Goal: Task Accomplishment & Management: Complete application form

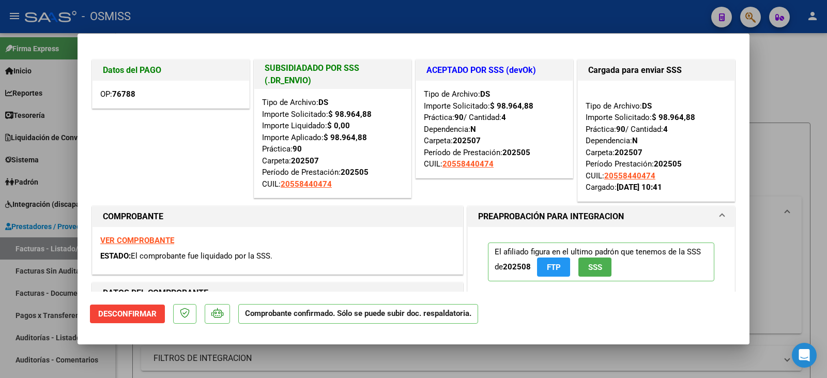
scroll to position [60, 0]
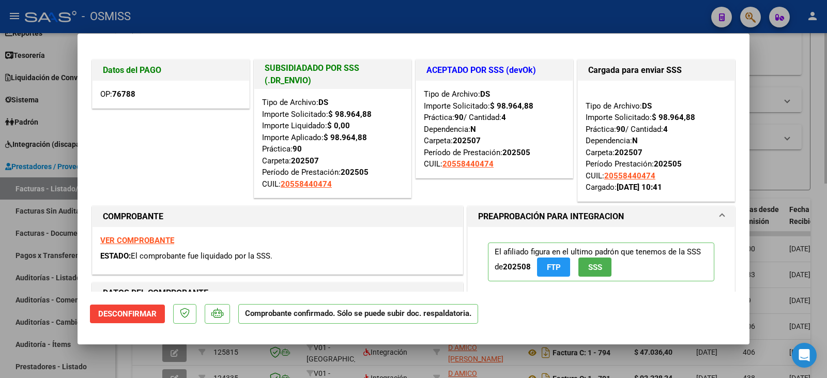
click at [773, 94] on div at bounding box center [413, 189] width 827 height 378
type input "$ 0,00"
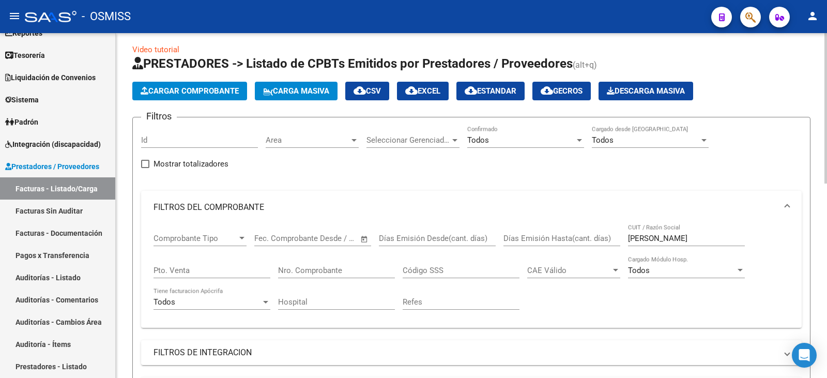
scroll to position [0, 0]
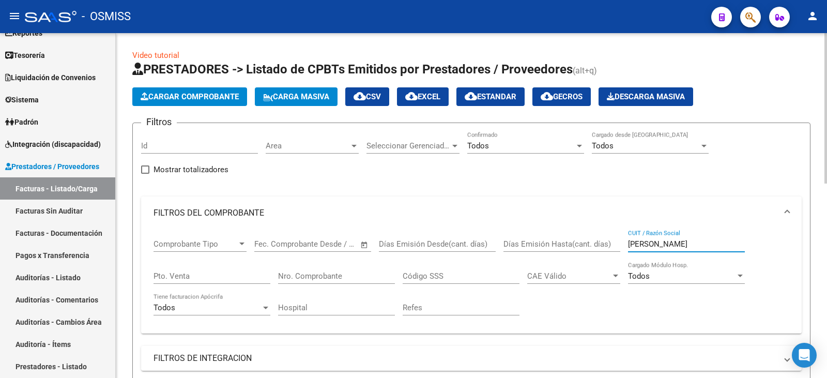
drag, startPoint x: 667, startPoint y: 241, endPoint x: 574, endPoint y: 259, distance: 94.1
click at [574, 259] on div "Comprobante Tipo Comprobante Tipo Fecha inicio – Fecha fin Fec. Comprobante Des…" at bounding box center [470, 277] width 635 height 96
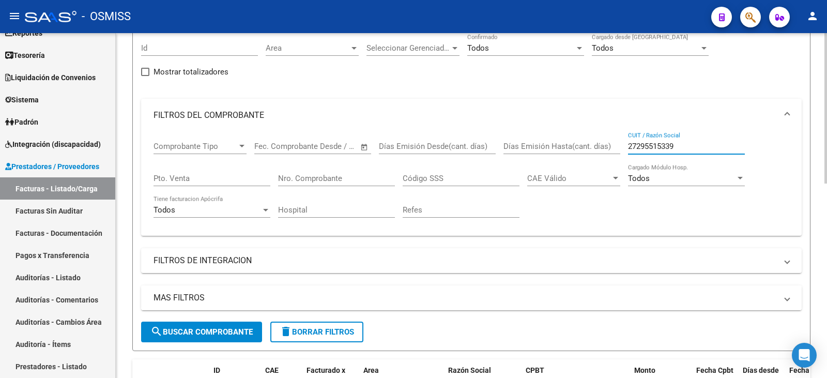
scroll to position [103, 0]
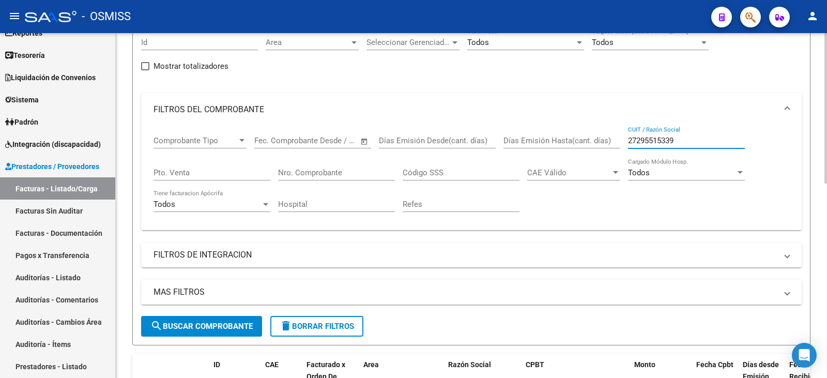
type input "27295515339"
click at [223, 322] on span "search Buscar Comprobante" at bounding box center [201, 325] width 102 height 9
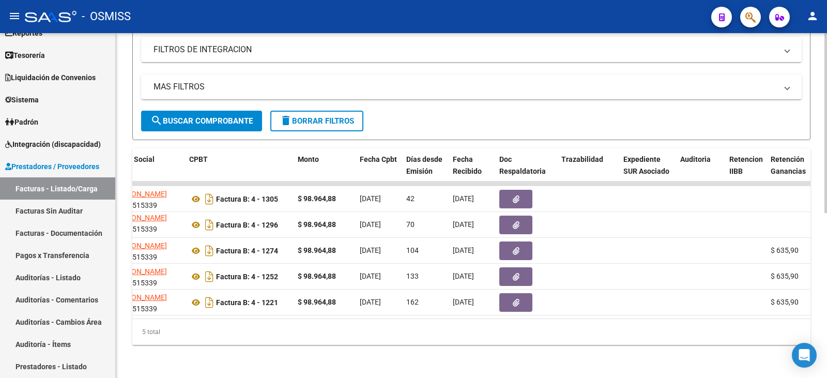
scroll to position [0, 0]
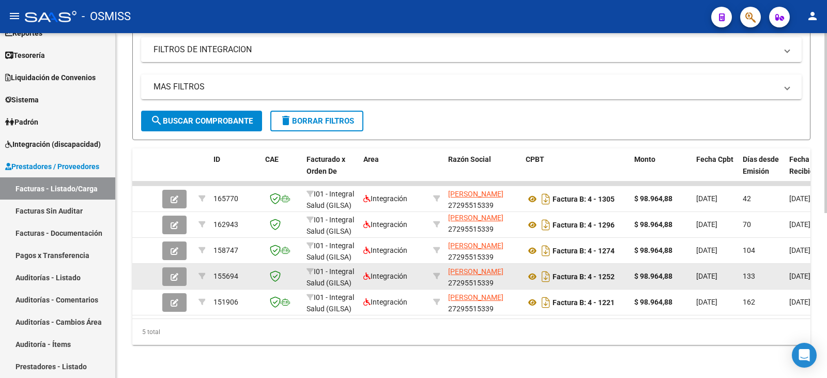
click at [166, 269] on button "button" at bounding box center [174, 276] width 24 height 19
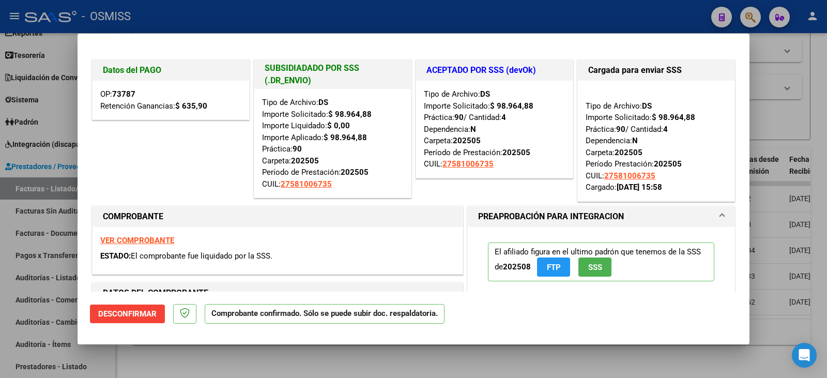
click at [440, 360] on div at bounding box center [413, 189] width 827 height 378
type input "$ 0,00"
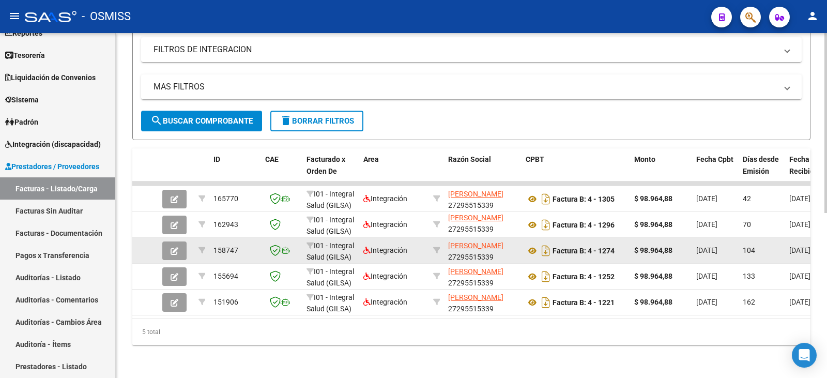
click at [173, 247] on icon "button" at bounding box center [174, 251] width 8 height 8
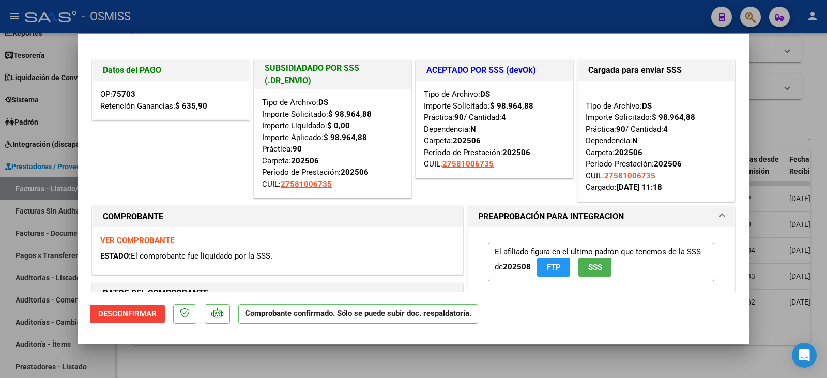
click at [446, 371] on div at bounding box center [413, 189] width 827 height 378
type input "$ 0,00"
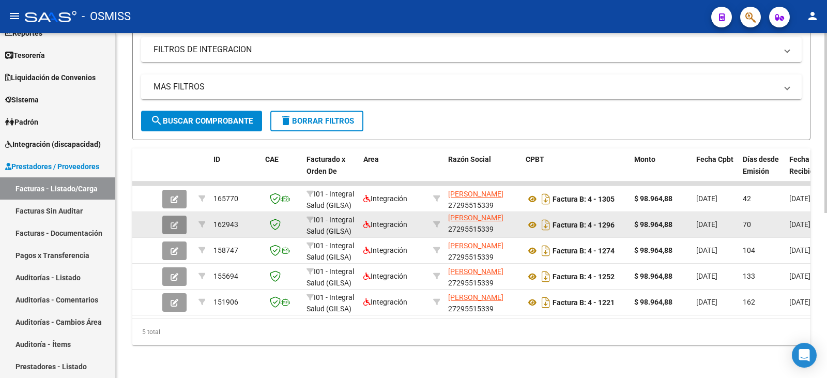
click at [174, 220] on span "button" at bounding box center [174, 224] width 8 height 9
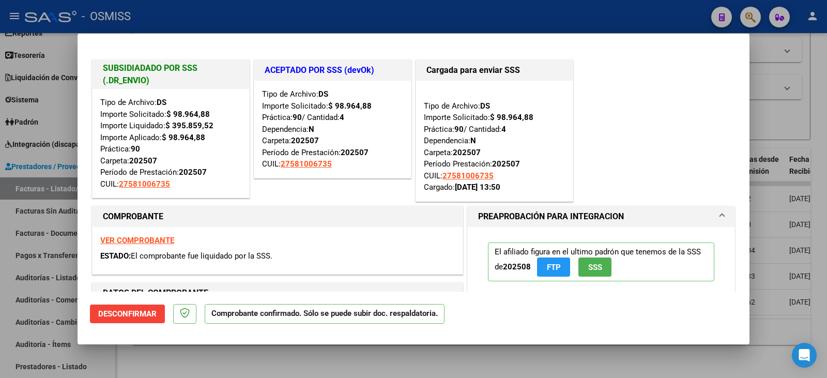
click at [360, 362] on div at bounding box center [413, 189] width 827 height 378
type input "$ 0,00"
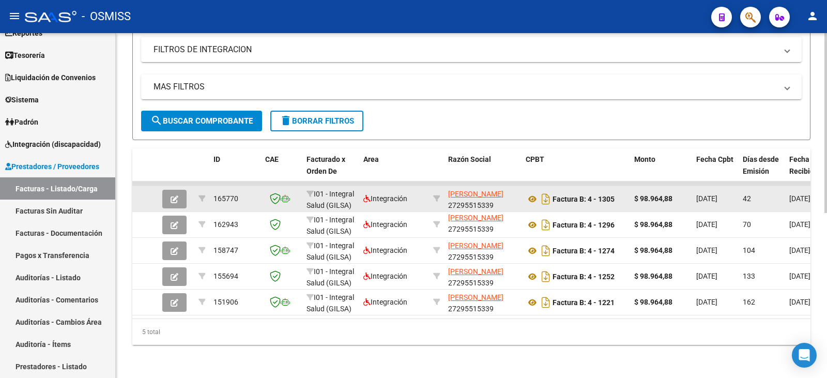
click at [166, 193] on button "button" at bounding box center [174, 199] width 24 height 19
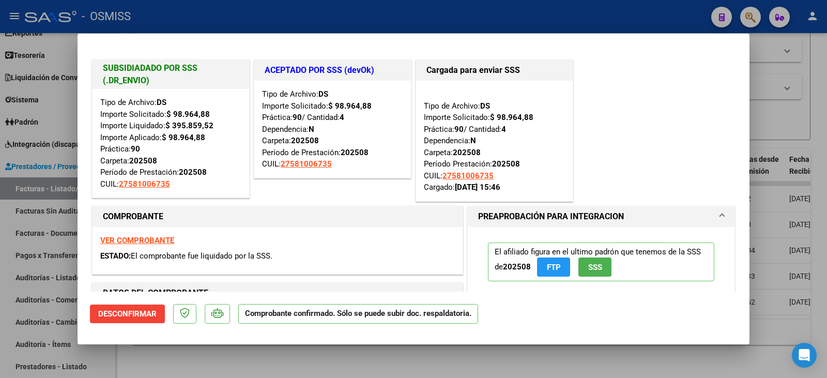
click at [275, 363] on div at bounding box center [413, 189] width 827 height 378
type input "$ 0,00"
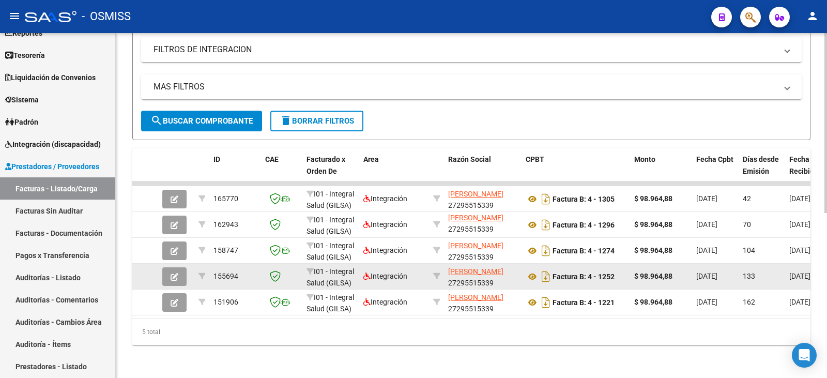
click at [167, 267] on button "button" at bounding box center [174, 276] width 24 height 19
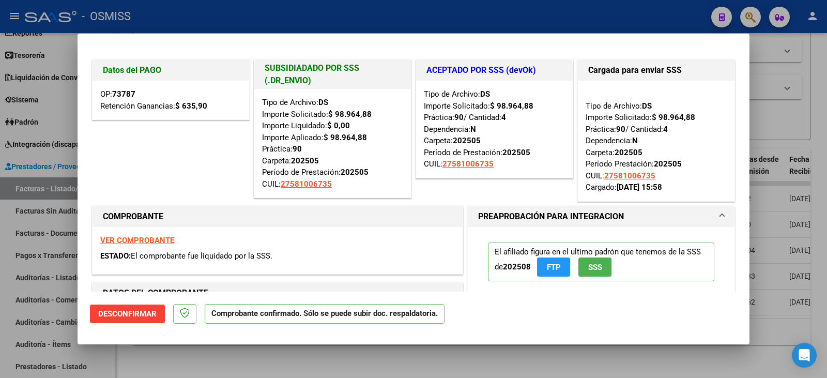
click at [263, 361] on div at bounding box center [413, 189] width 827 height 378
type input "$ 0,00"
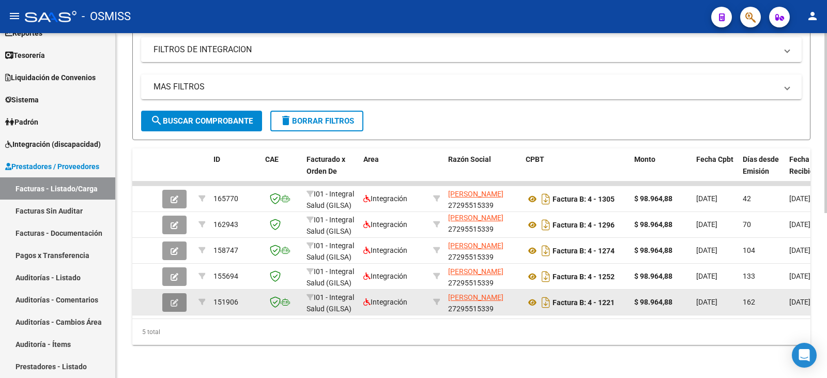
click at [173, 299] on icon "button" at bounding box center [174, 303] width 8 height 8
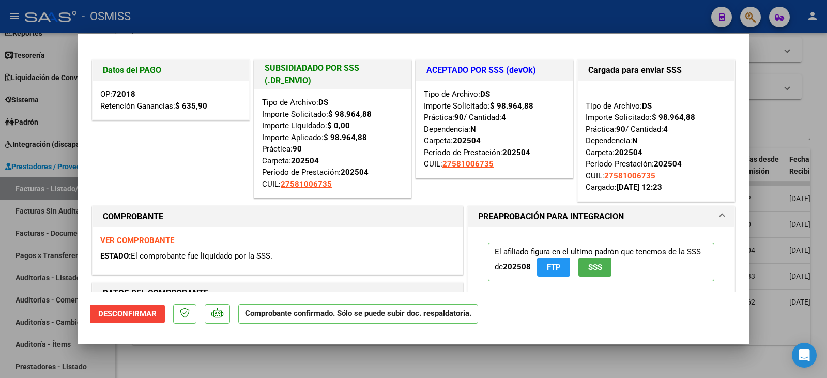
click at [240, 357] on div at bounding box center [413, 189] width 827 height 378
type input "$ 0,00"
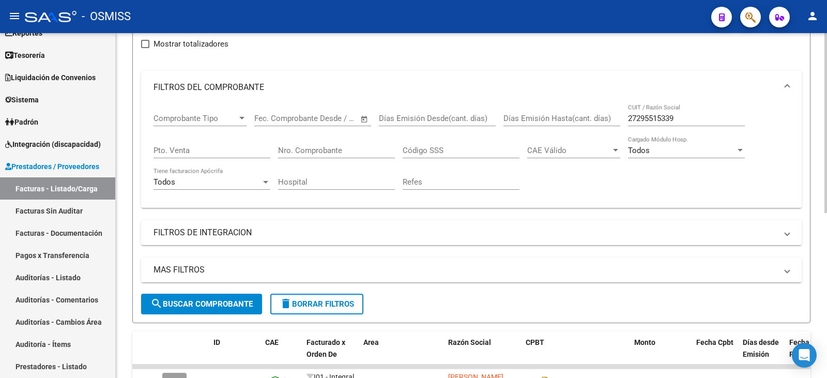
scroll to position [110, 0]
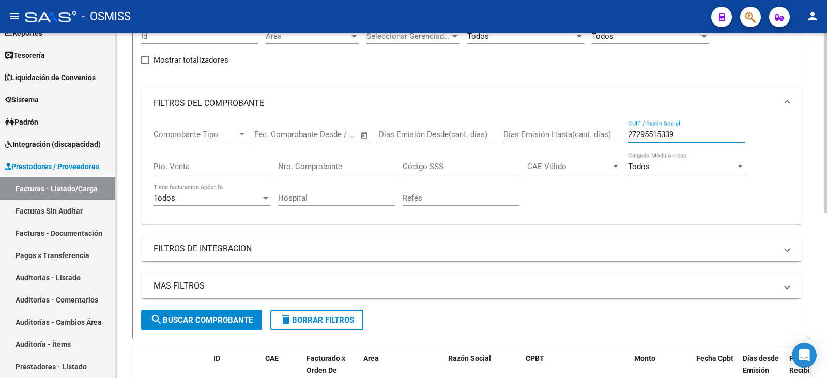
drag, startPoint x: 645, startPoint y: 136, endPoint x: 614, endPoint y: 136, distance: 31.0
click at [614, 136] on div "Comprobante Tipo Comprobante Tipo Fecha inicio – Fecha fin Fec. Comprobante Des…" at bounding box center [470, 168] width 635 height 96
click at [350, 163] on input "Nro. Comprobante" at bounding box center [336, 166] width 117 height 9
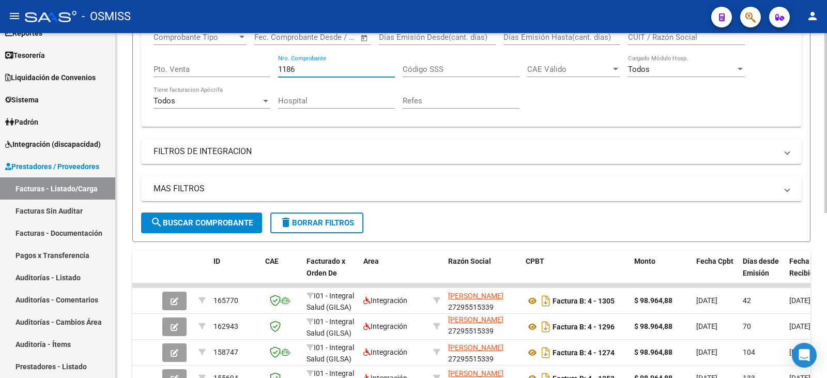
scroll to position [213, 0]
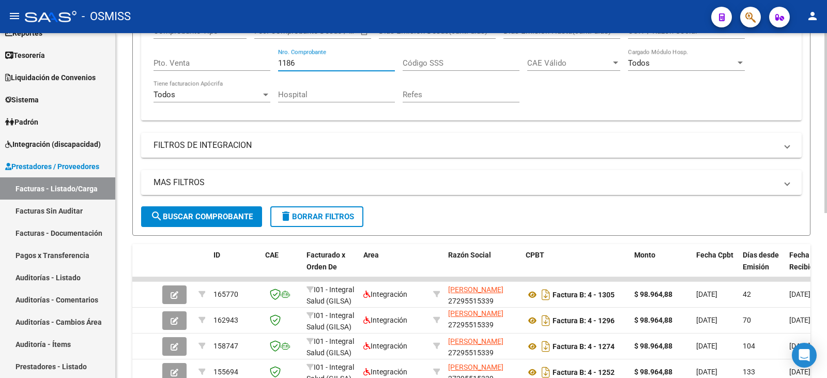
type input "1186"
click at [232, 219] on span "search Buscar Comprobante" at bounding box center [201, 216] width 102 height 9
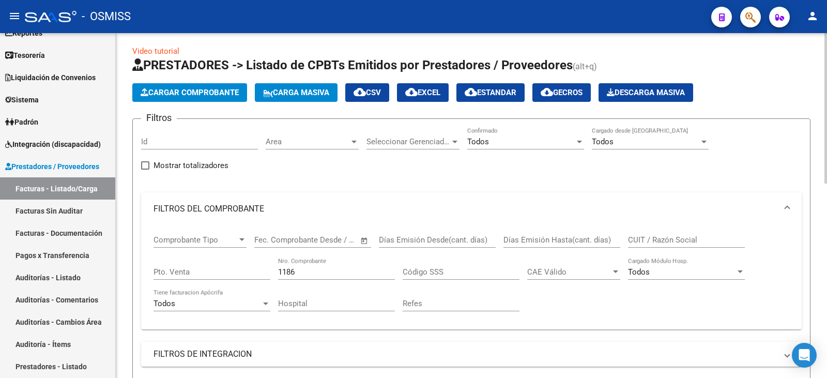
scroll to position [0, 0]
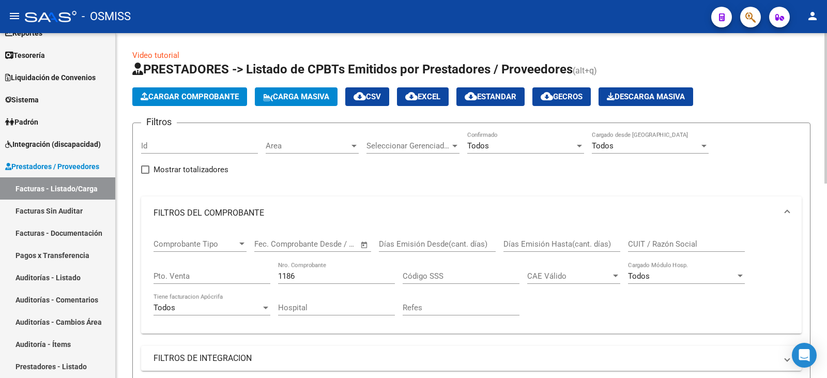
drag, startPoint x: 309, startPoint y: 274, endPoint x: 278, endPoint y: 274, distance: 30.5
click at [278, 274] on input "1186" at bounding box center [336, 275] width 117 height 9
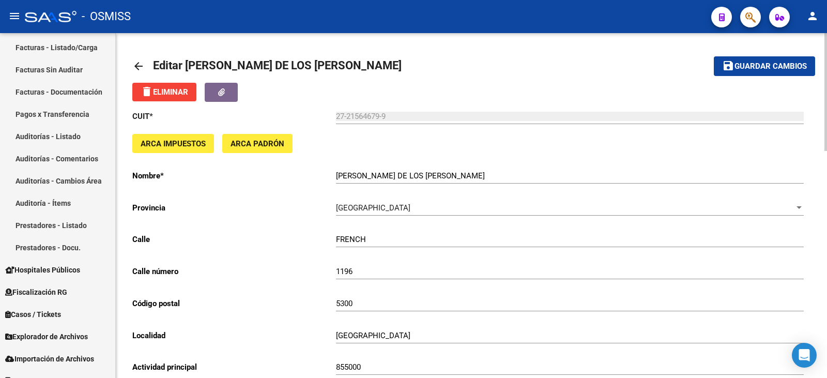
scroll to position [215, 0]
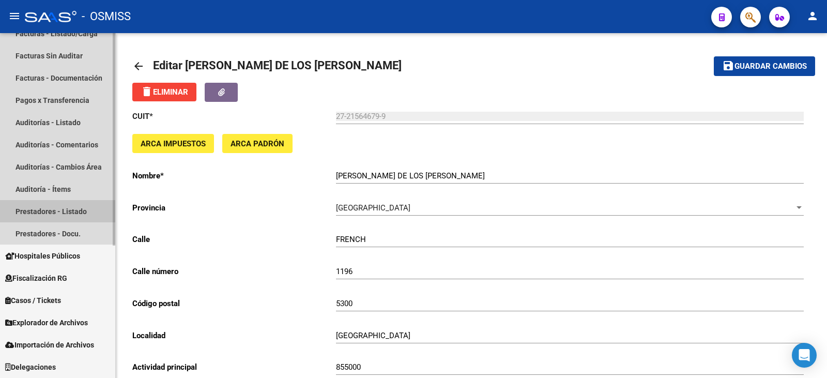
click at [38, 210] on link "Prestadores - Listado" at bounding box center [57, 211] width 115 height 22
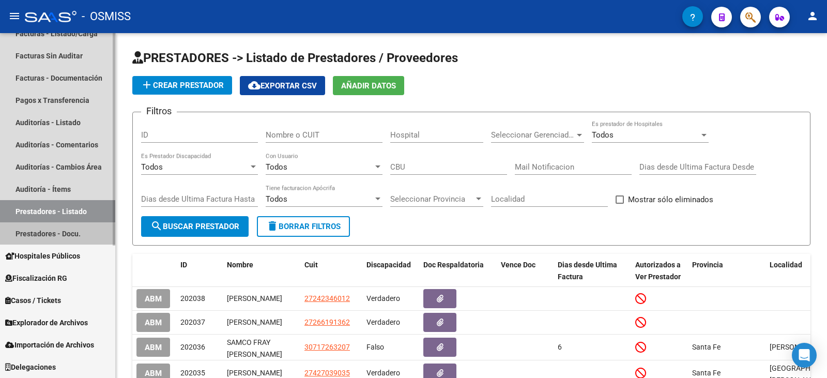
click at [43, 236] on link "Prestadores - Docu." at bounding box center [57, 233] width 115 height 22
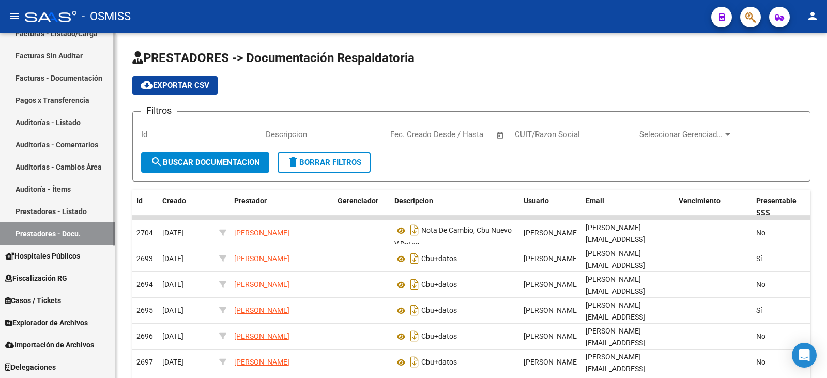
click at [41, 215] on link "Prestadores - Listado" at bounding box center [57, 211] width 115 height 22
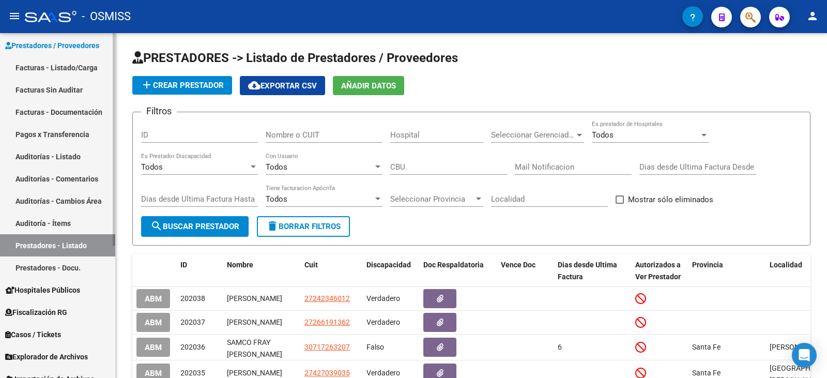
scroll to position [163, 0]
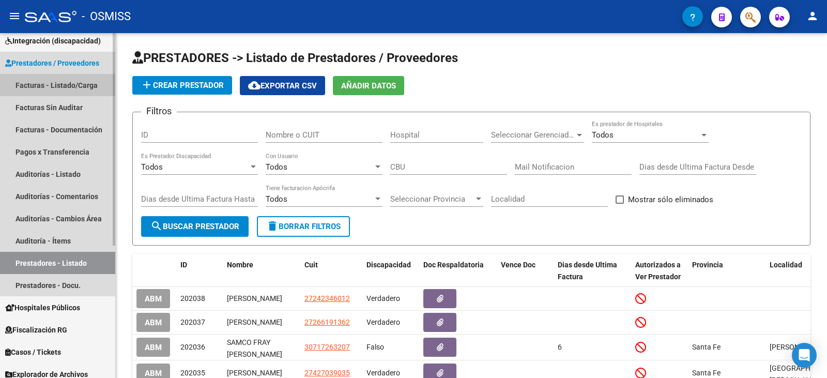
click at [51, 88] on link "Facturas - Listado/Carga" at bounding box center [57, 85] width 115 height 22
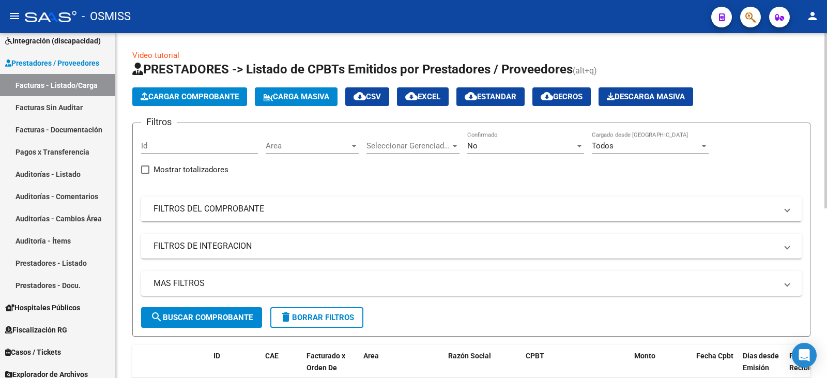
click at [525, 150] on div "No Confirmado" at bounding box center [525, 142] width 117 height 22
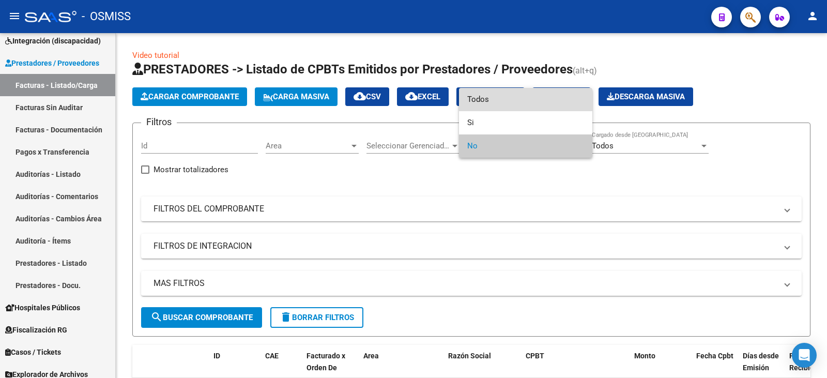
click at [502, 99] on span "Todos" at bounding box center [525, 99] width 117 height 23
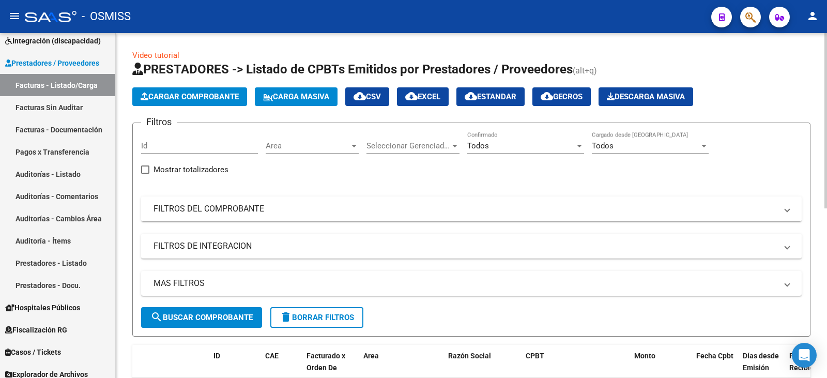
click at [506, 207] on mat-panel-title "FILTROS DEL COMPROBANTE" at bounding box center [464, 208] width 623 height 11
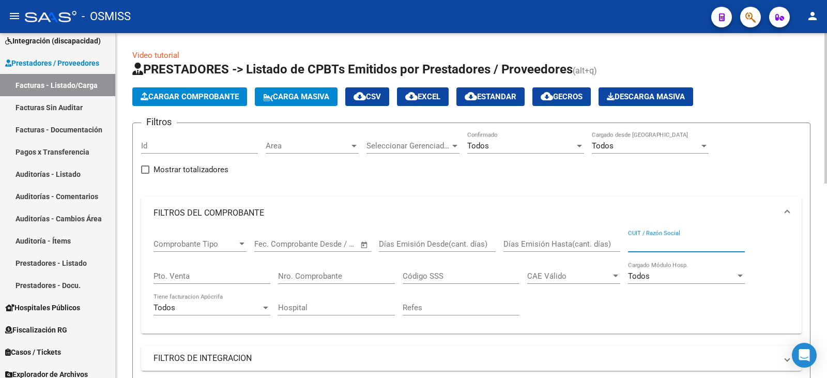
click at [696, 246] on input "CUIT / Razón Social" at bounding box center [686, 243] width 117 height 9
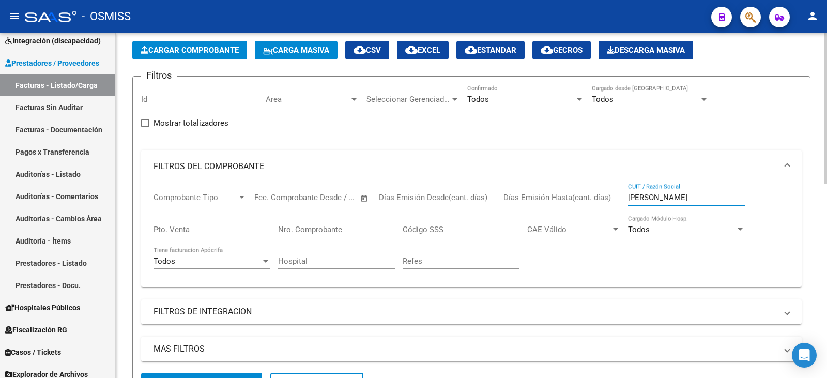
scroll to position [103, 0]
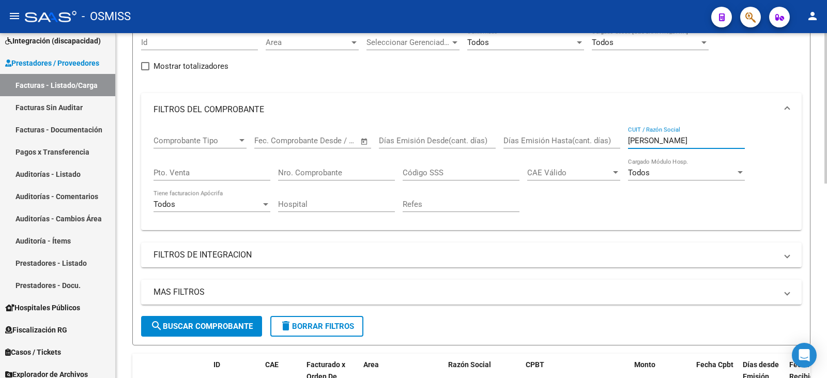
type input "[PERSON_NAME]"
click at [213, 333] on button "search Buscar Comprobante" at bounding box center [201, 326] width 121 height 21
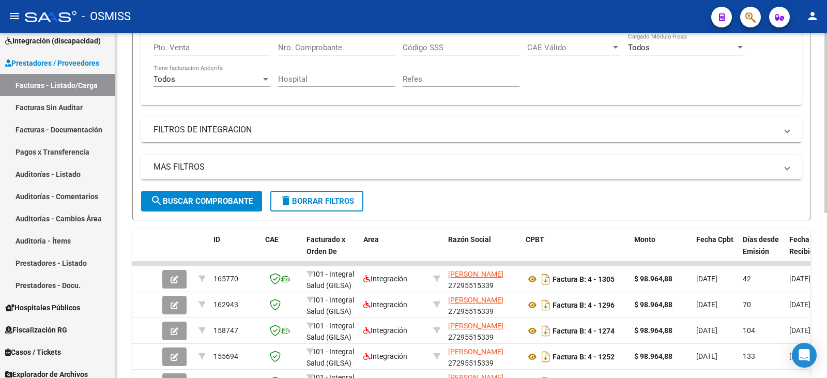
scroll to position [258, 0]
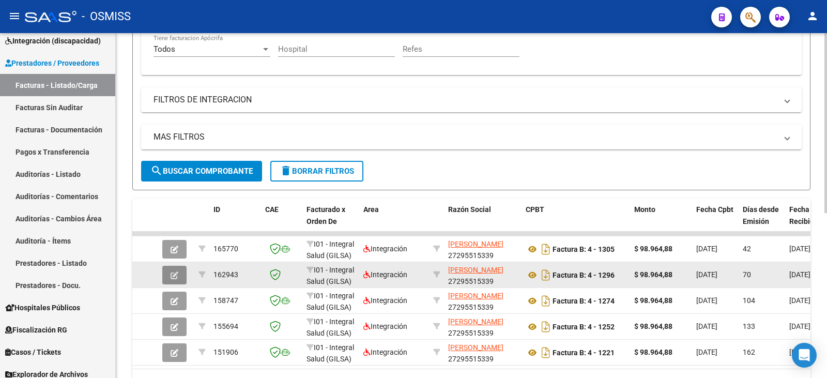
click at [175, 277] on icon "button" at bounding box center [174, 275] width 8 height 8
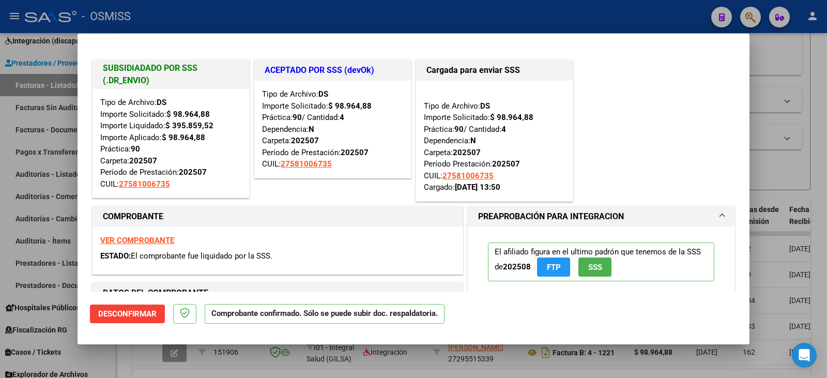
click at [228, 363] on div at bounding box center [413, 189] width 827 height 378
type input "$ 0,00"
